Goal: Information Seeking & Learning: Learn about a topic

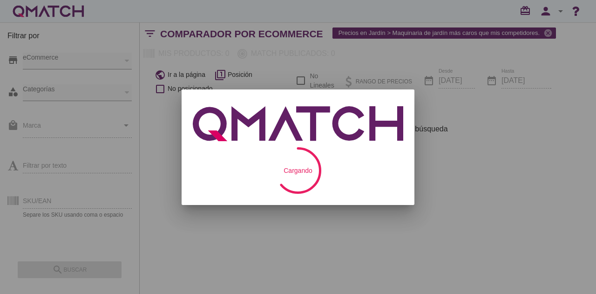
checkbox input "false"
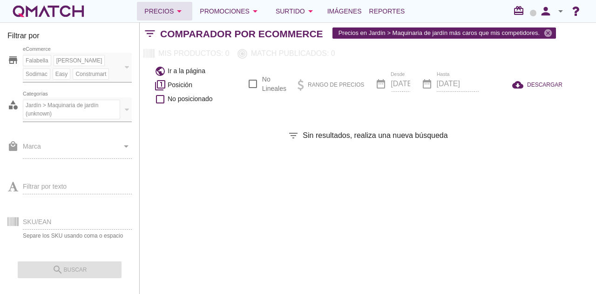
drag, startPoint x: 153, startPoint y: 8, endPoint x: 153, endPoint y: 19, distance: 10.7
click at [153, 8] on div "Precios arrow_drop_down" at bounding box center [164, 11] width 41 height 11
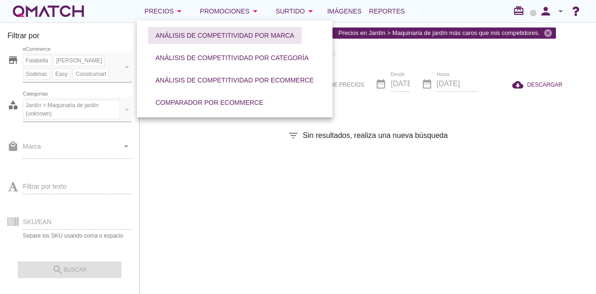
click at [161, 39] on div "Análisis de competitividad por marca" at bounding box center [225, 36] width 139 height 10
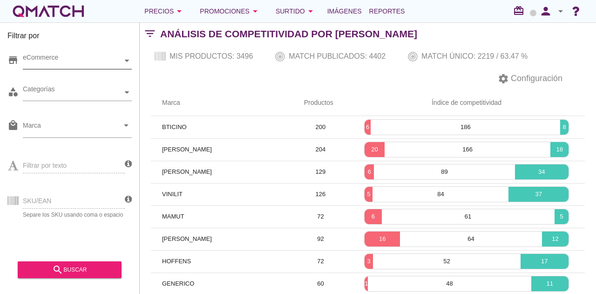
click at [96, 60] on div "eCommerce" at bounding box center [73, 61] width 100 height 10
click at [88, 69] on div "eCommerce [GEOGRAPHIC_DATA]" at bounding box center [77, 61] width 109 height 17
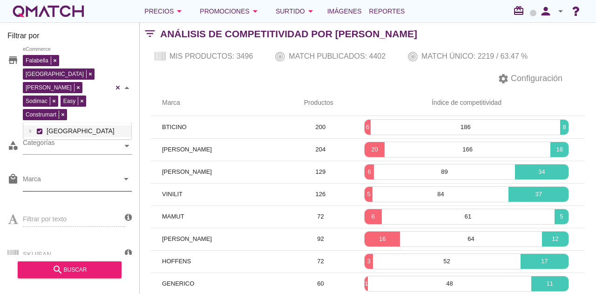
click at [73, 174] on input "Marca" at bounding box center [71, 181] width 96 height 15
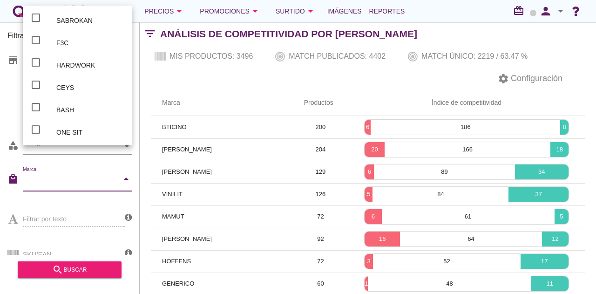
click at [15, 134] on div "category Categorías" at bounding box center [69, 148] width 124 height 28
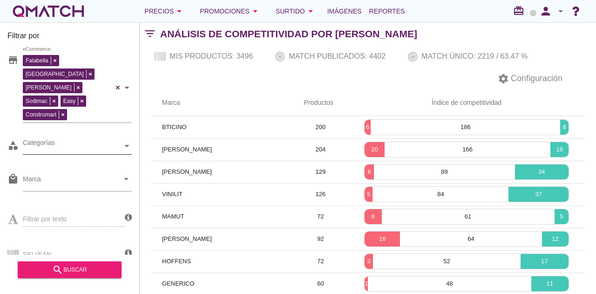
click at [46, 141] on div "Categorías" at bounding box center [73, 146] width 100 height 10
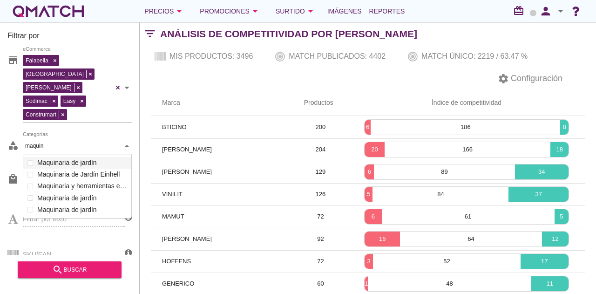
scroll to position [64, 109]
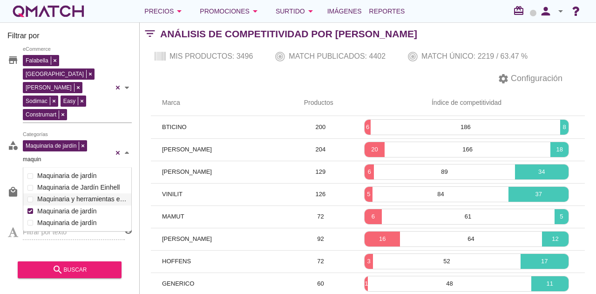
click at [70, 170] on div "Automóvil Baño Mascotas Decoración e [MEDICAL_DATA] Servicios Ferretería y gasf…" at bounding box center [77, 199] width 108 height 59
click at [69, 150] on div "Maquinaria de jardín Categorías maquin maquin Automóvil Baño Mascotas Decoració…" at bounding box center [77, 153] width 109 height 30
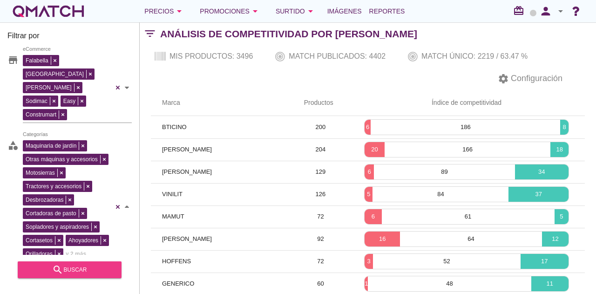
type input "maquin"
click at [96, 263] on button "search buscar" at bounding box center [70, 269] width 104 height 17
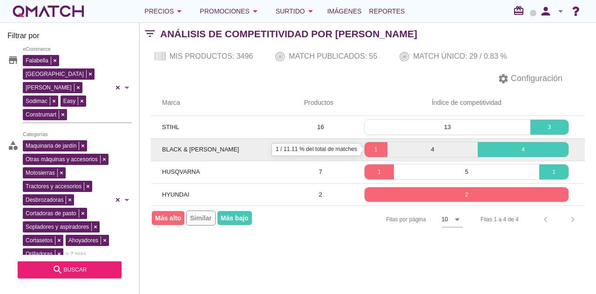
click at [374, 148] on p "1" at bounding box center [376, 149] width 23 height 9
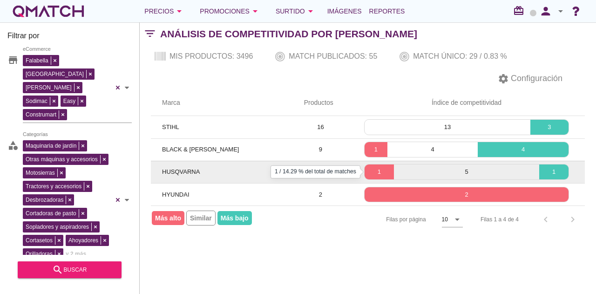
click at [379, 173] on p "1" at bounding box center [379, 171] width 29 height 9
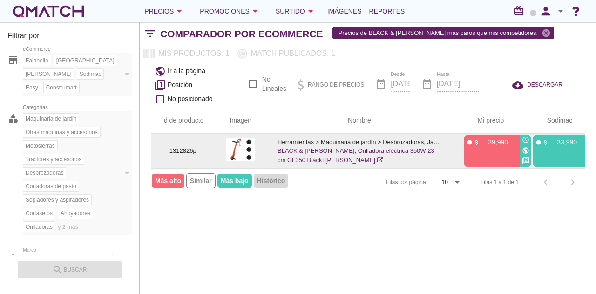
drag, startPoint x: 460, startPoint y: 166, endPoint x: 510, endPoint y: 164, distance: 49.5
click at [510, 164] on td "fiber_manual_record attach_money 39,990 access_time public filter_2" at bounding box center [487, 151] width 69 height 34
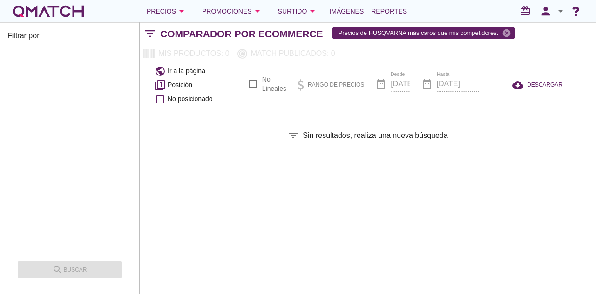
checkbox input "false"
